Goal: Information Seeking & Learning: Check status

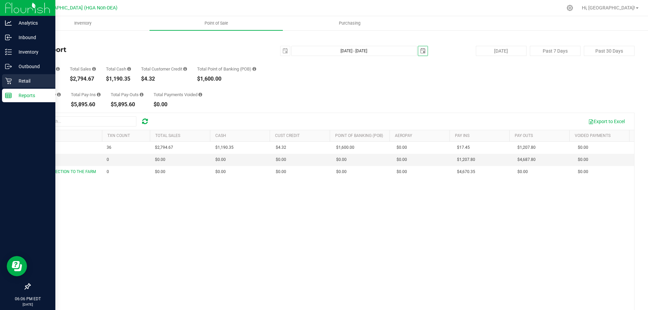
click at [11, 81] on icon at bounding box center [8, 81] width 6 height 6
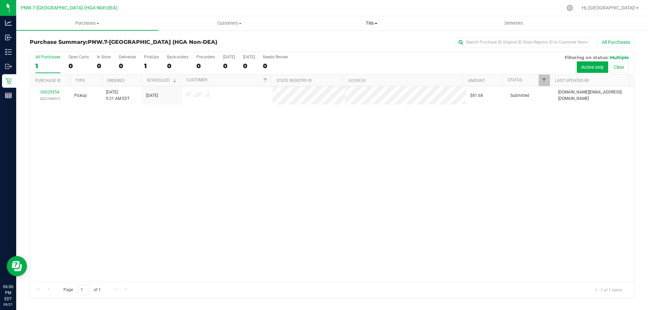
click at [365, 24] on span "Tills" at bounding box center [371, 23] width 141 height 6
click at [355, 35] on ul "Manage tills Reconcile e-payments" at bounding box center [371, 45] width 142 height 28
click at [361, 30] on uib-tab-heading "Tills Manage tills Reconcile e-payments" at bounding box center [371, 23] width 142 height 14
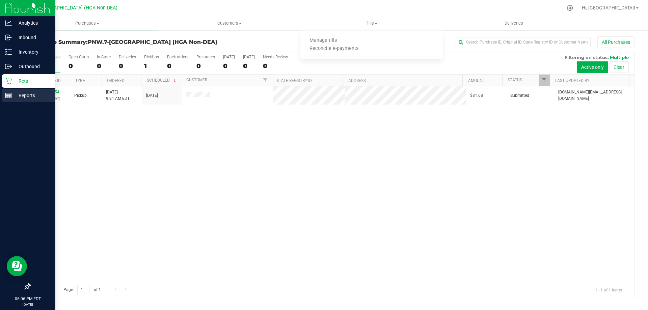
click at [4, 96] on div "Reports" at bounding box center [28, 96] width 53 height 14
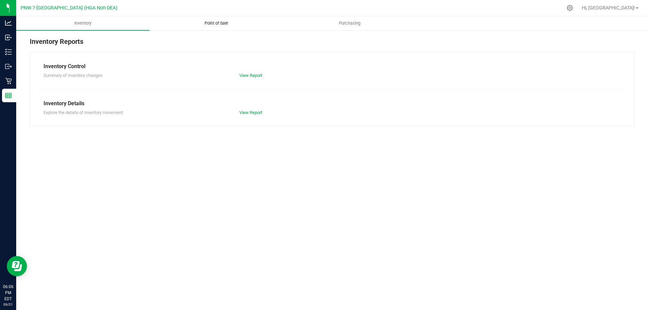
click at [215, 23] on span "Point of Sale" at bounding box center [216, 23] width 42 height 6
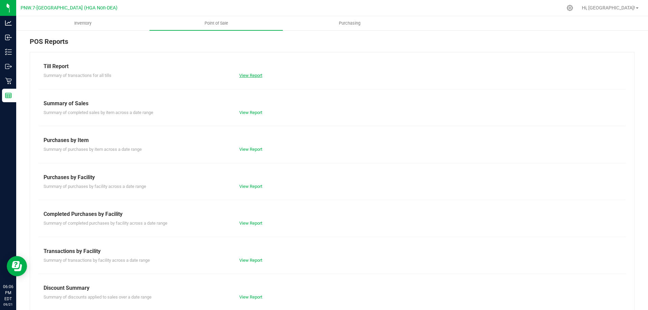
click at [246, 74] on link "View Report" at bounding box center [250, 75] width 23 height 5
